Goal: Transaction & Acquisition: Book appointment/travel/reservation

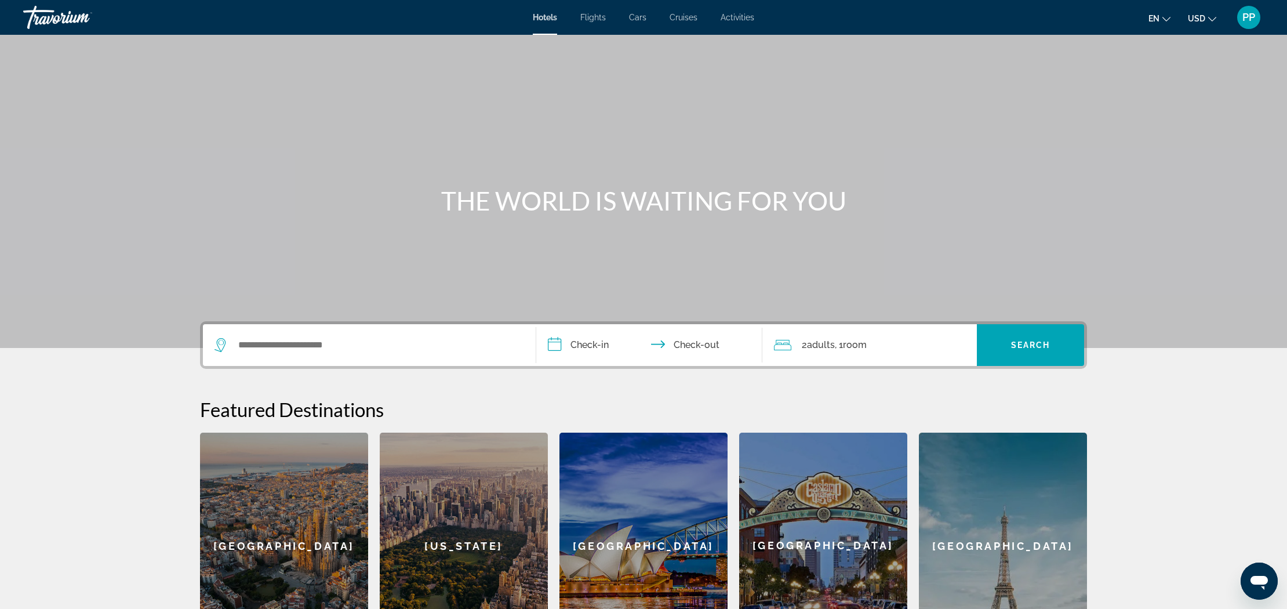
click at [739, 19] on span "Activities" at bounding box center [738, 17] width 34 height 9
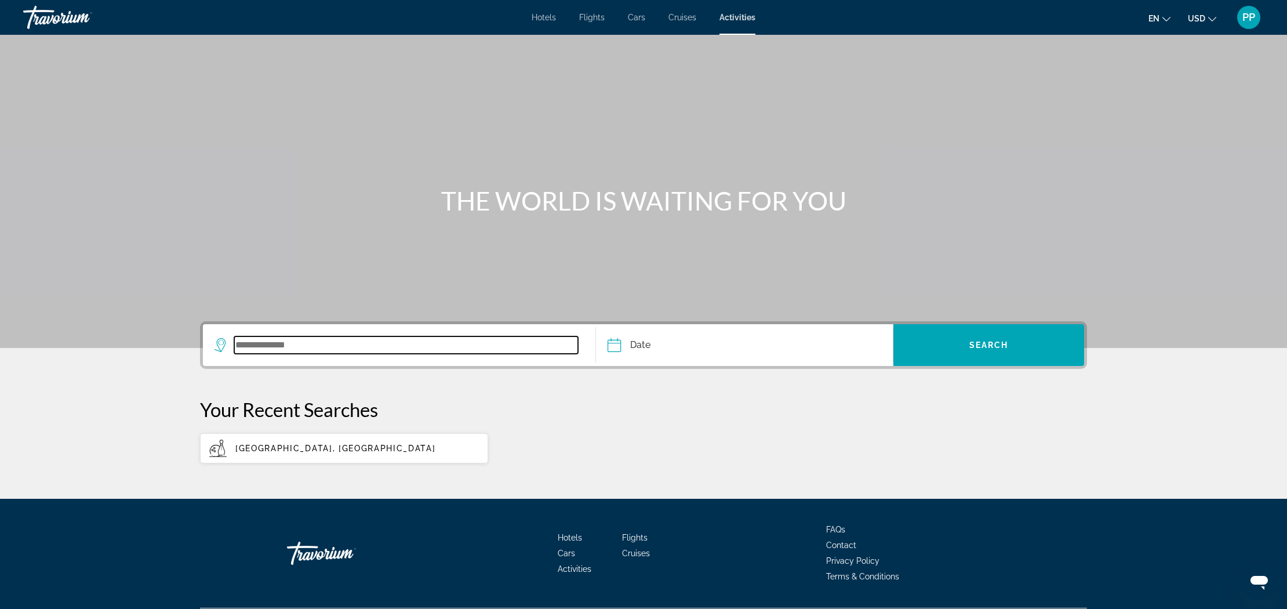
click at [277, 344] on input "Search widget" at bounding box center [406, 344] width 344 height 17
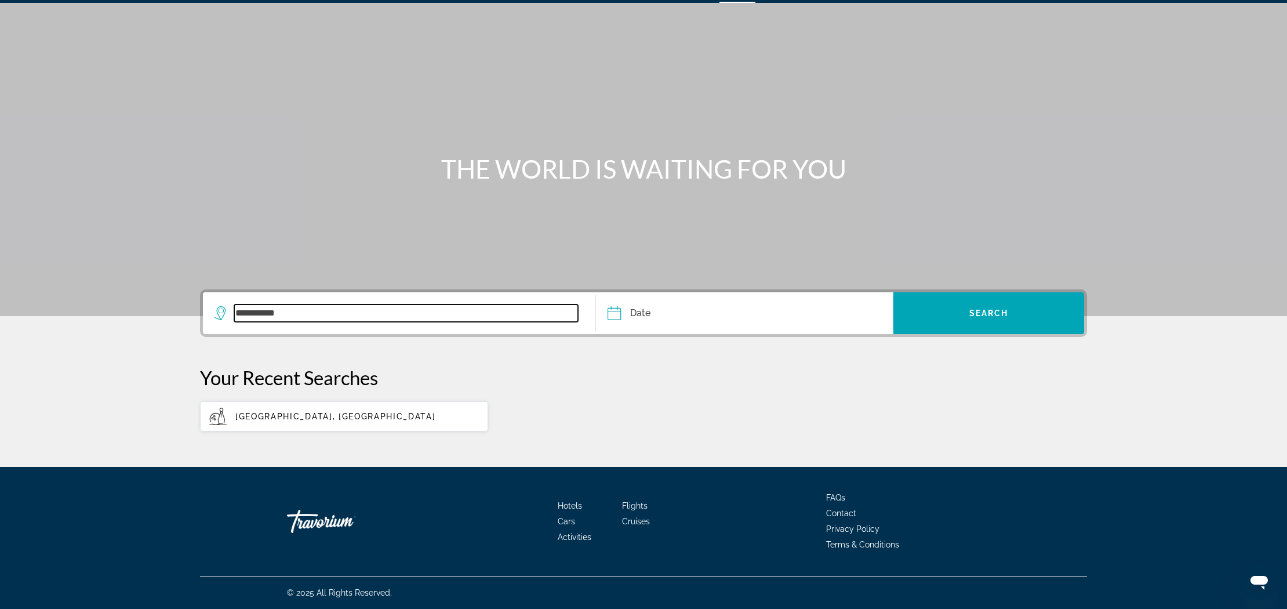
scroll to position [24, 0]
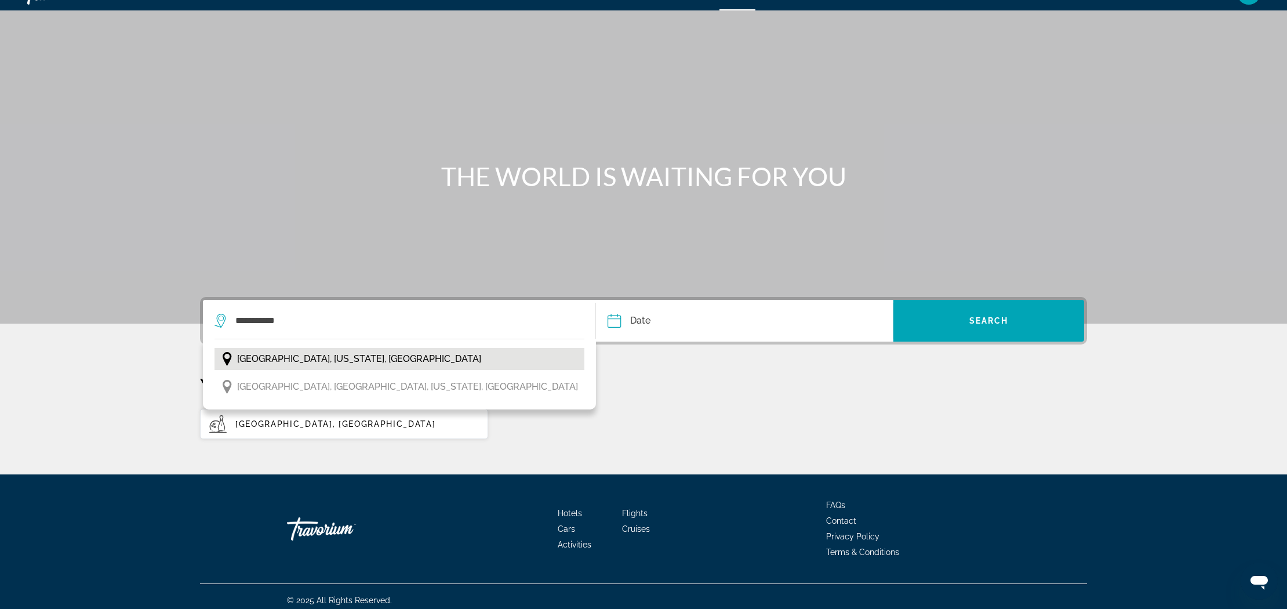
click at [315, 355] on span "[GEOGRAPHIC_DATA], [US_STATE], [GEOGRAPHIC_DATA]" at bounding box center [359, 359] width 244 height 16
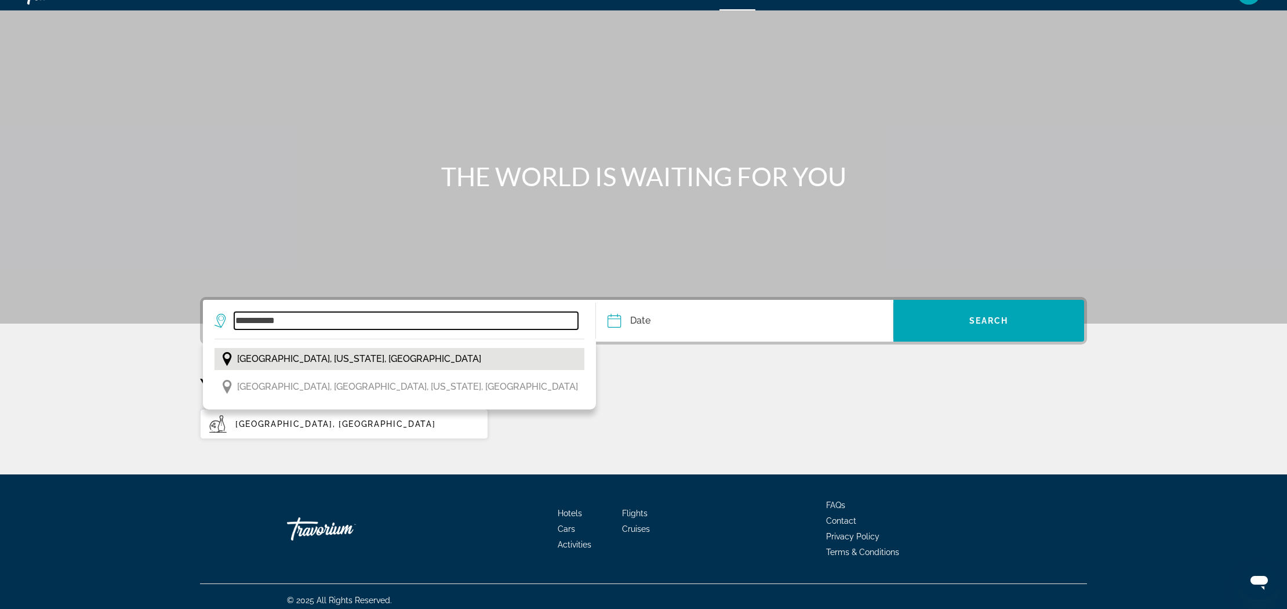
type input "**********"
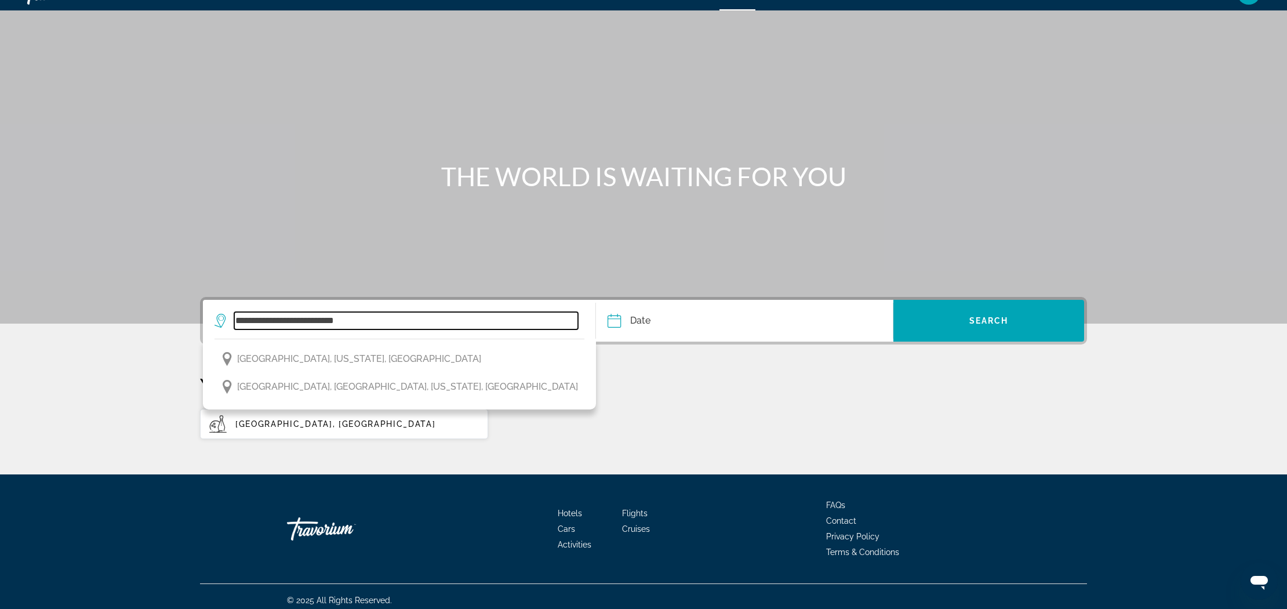
scroll to position [34, 0]
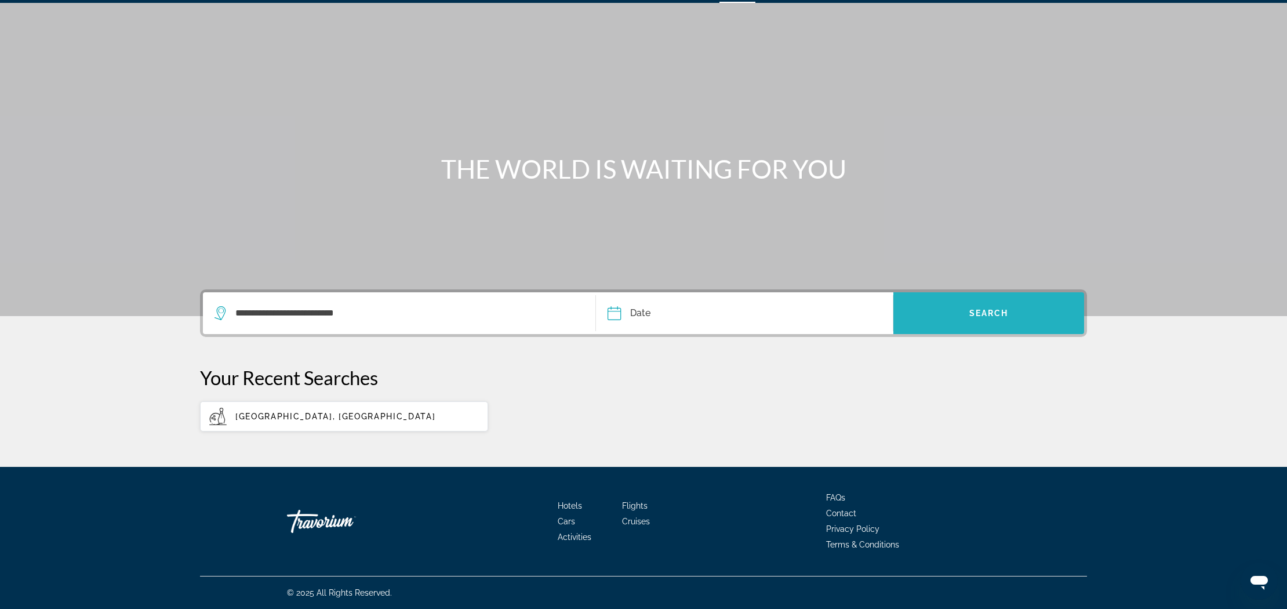
click at [1003, 320] on span "Search widget" at bounding box center [989, 313] width 191 height 28
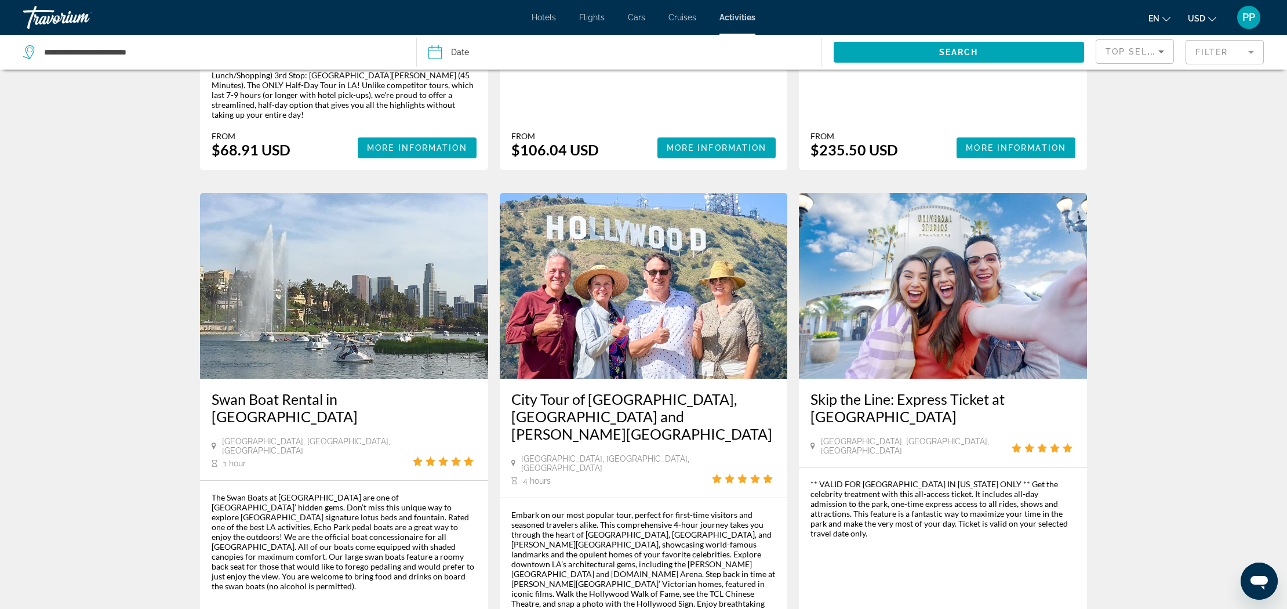
scroll to position [1606, 0]
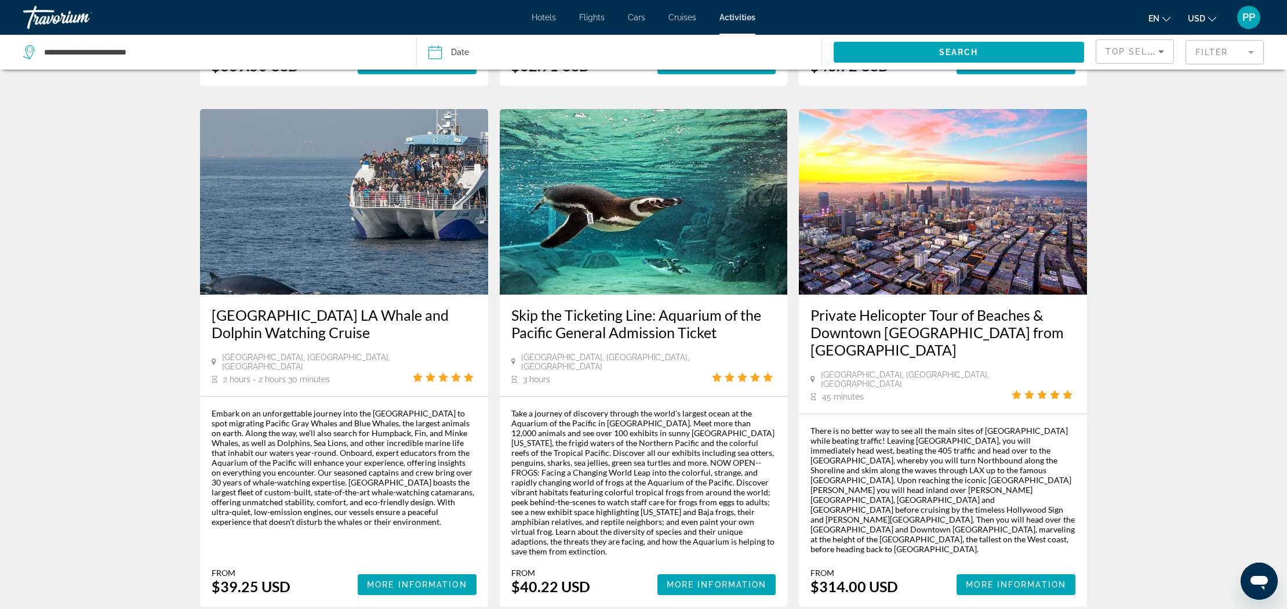
scroll to position [1664, 0]
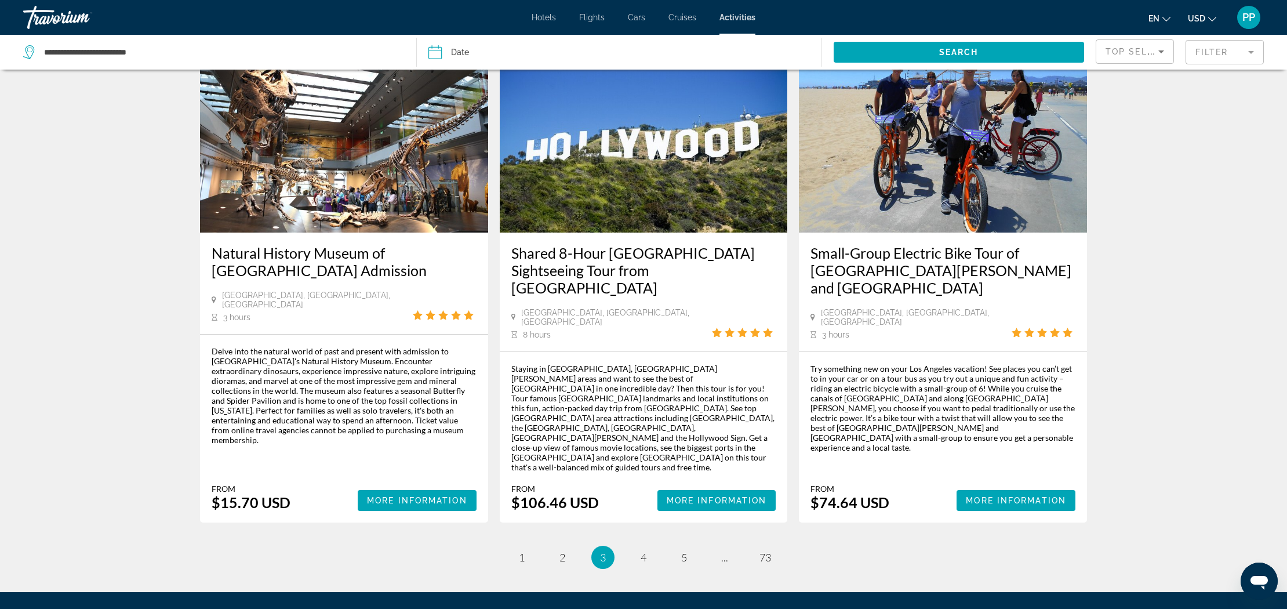
scroll to position [1563, 0]
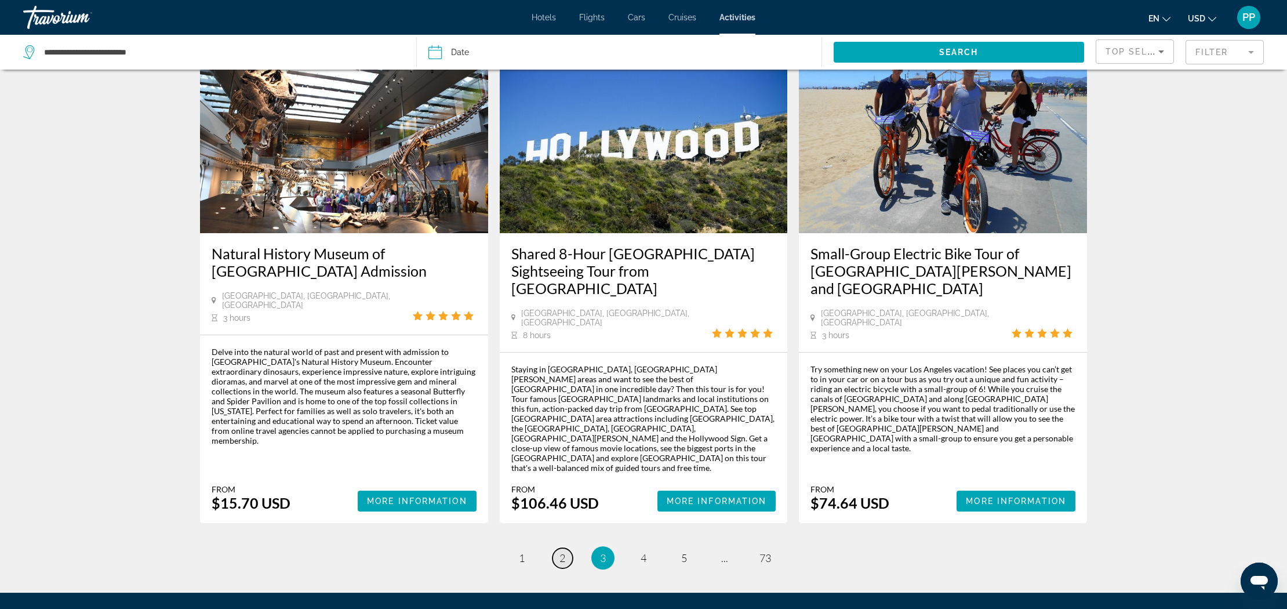
click at [564, 552] on span "2" at bounding box center [563, 558] width 6 height 13
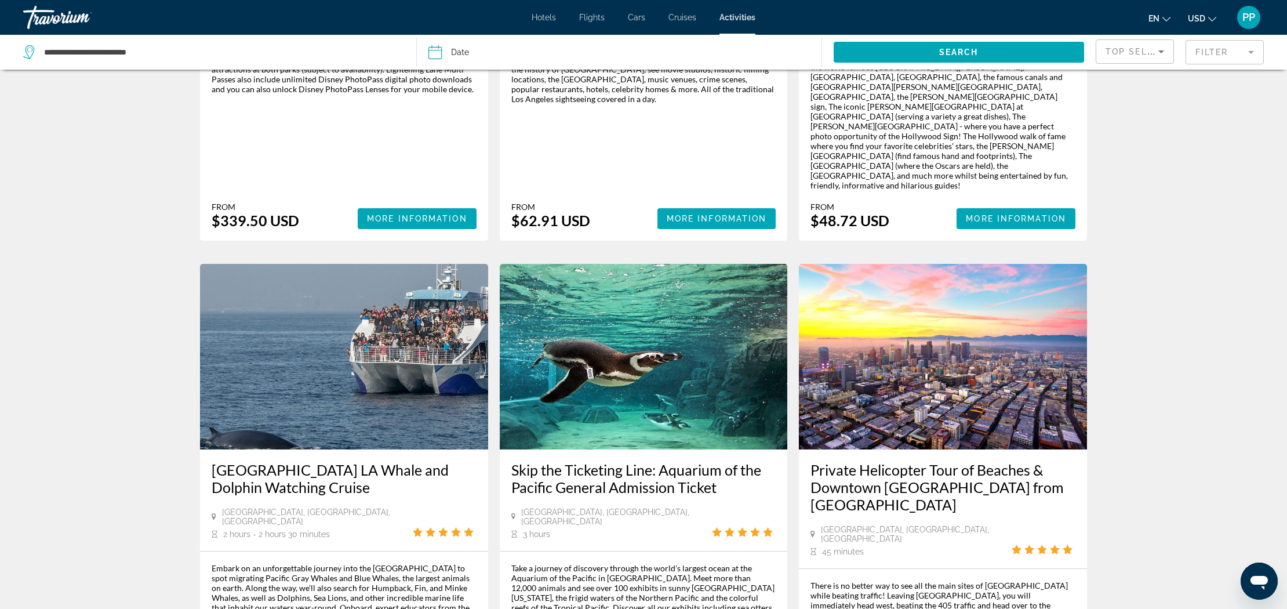
scroll to position [1508, 0]
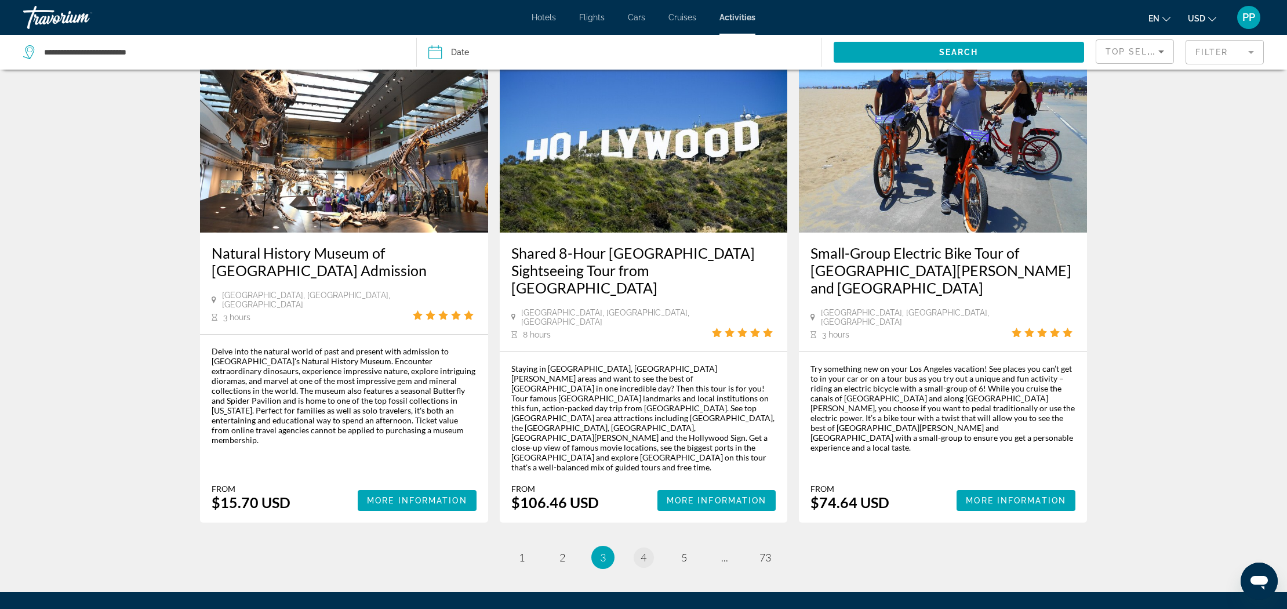
scroll to position [1563, 0]
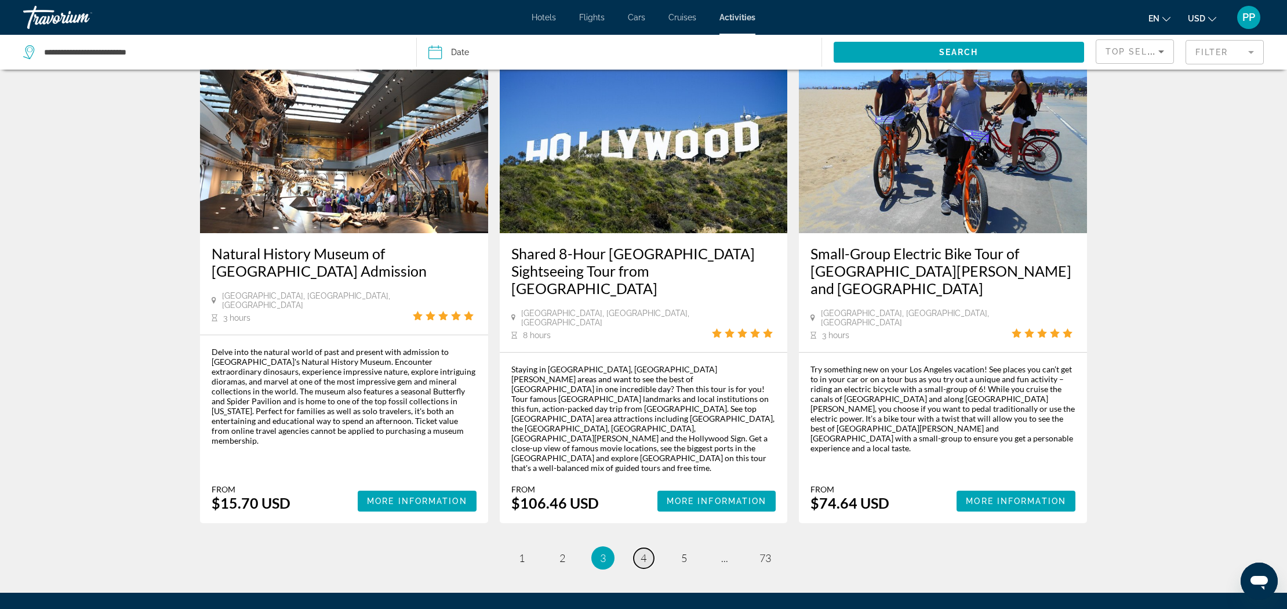
click at [642, 552] on span "4" at bounding box center [644, 558] width 6 height 13
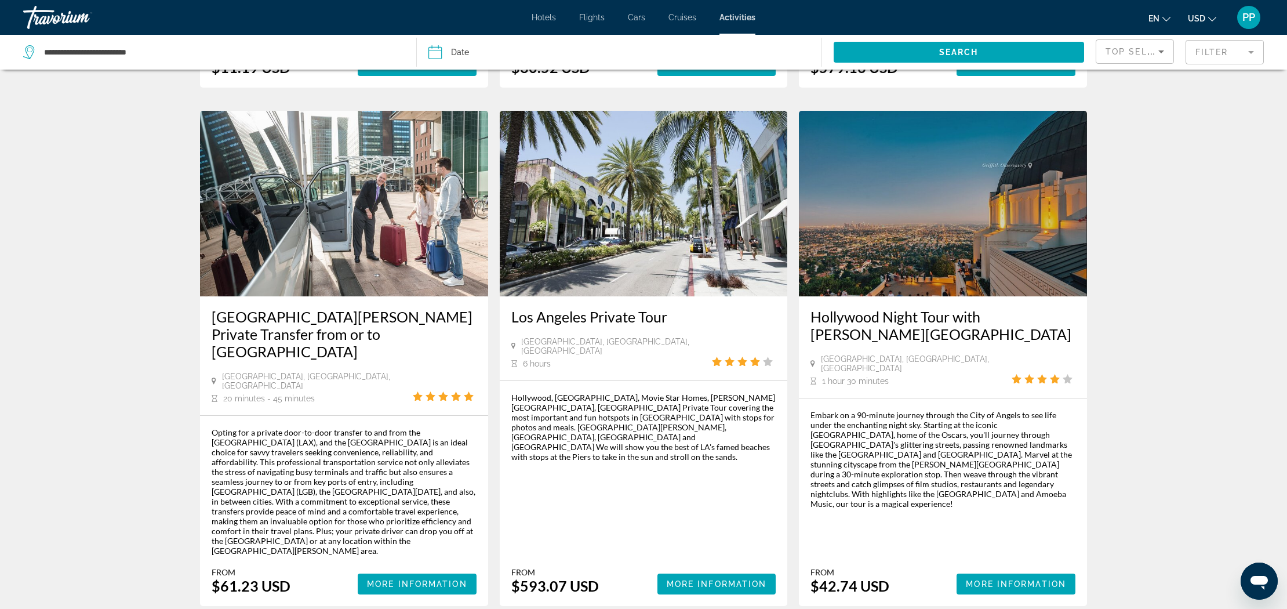
scroll to position [1639, 0]
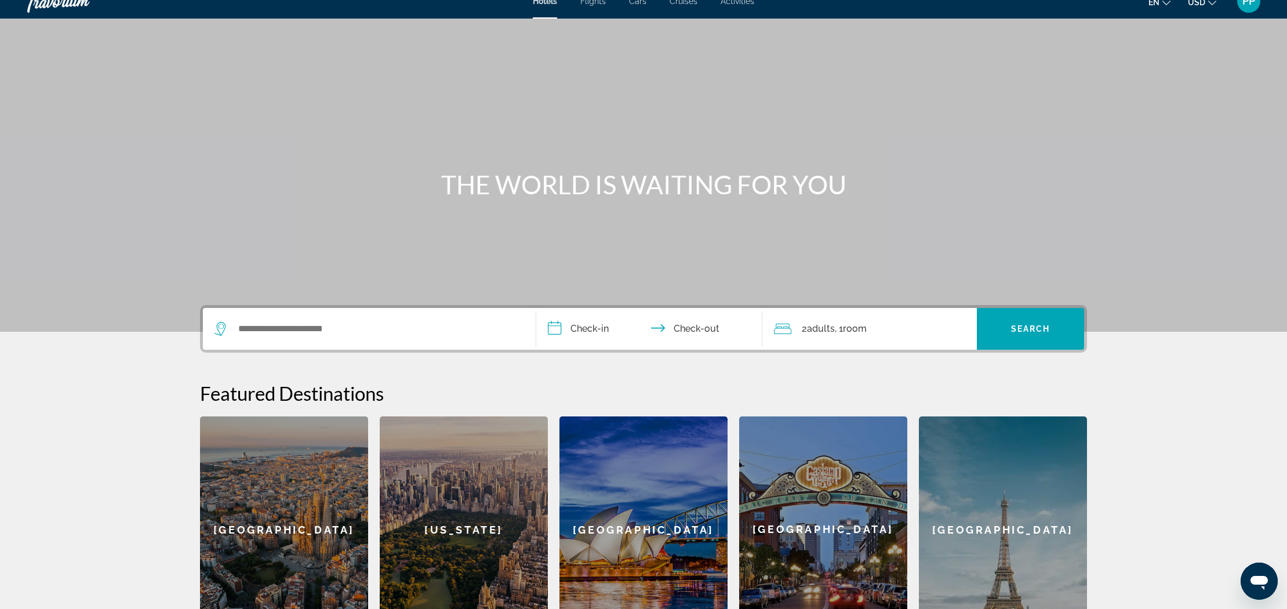
scroll to position [16, 0]
